Goal: Transaction & Acquisition: Purchase product/service

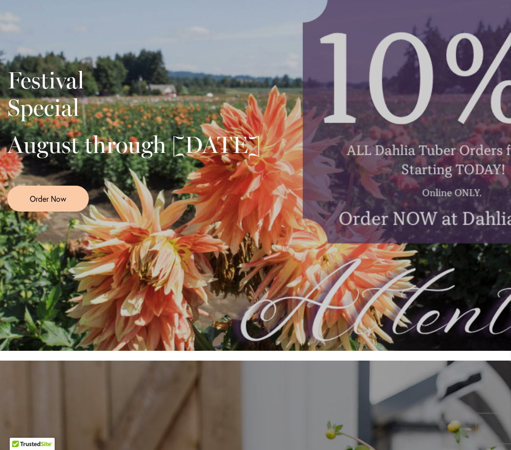
scroll to position [280, 0]
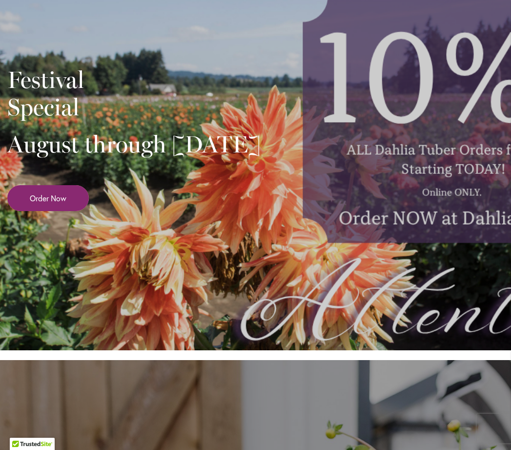
click at [45, 204] on span "Order Now" at bounding box center [48, 197] width 37 height 11
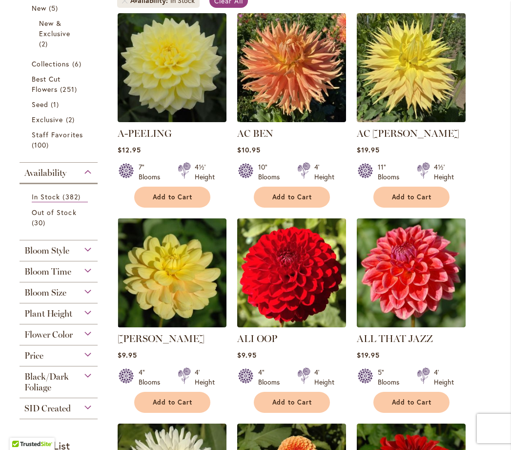
scroll to position [249, 0]
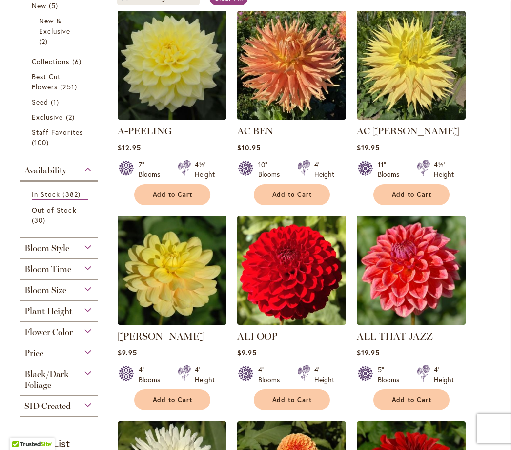
click at [86, 295] on div "Bloom Size" at bounding box center [59, 288] width 78 height 16
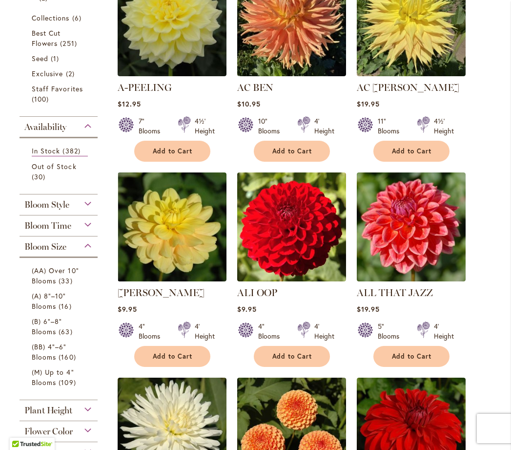
scroll to position [296, 0]
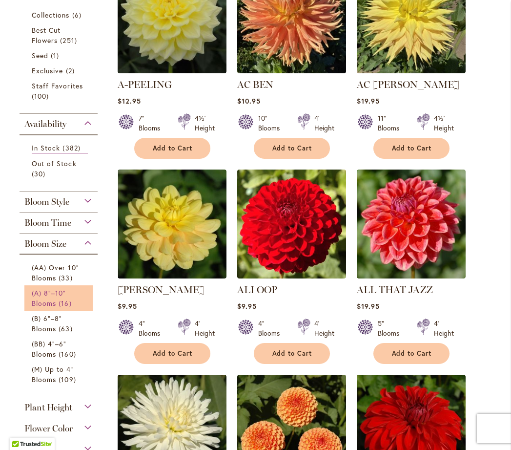
click at [54, 305] on link "(A) 8"–10" Blooms 16 items" at bounding box center [60, 298] width 56 height 21
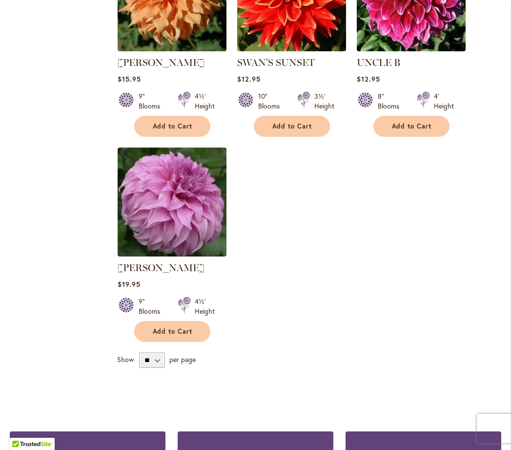
scroll to position [1201, 0]
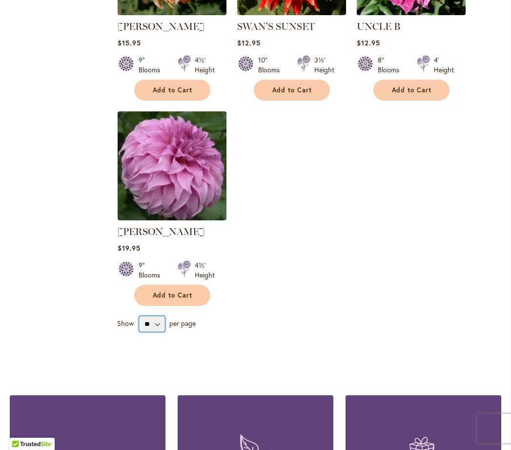
click at [156, 331] on select "** ** ** **" at bounding box center [152, 324] width 26 height 16
select select "**"
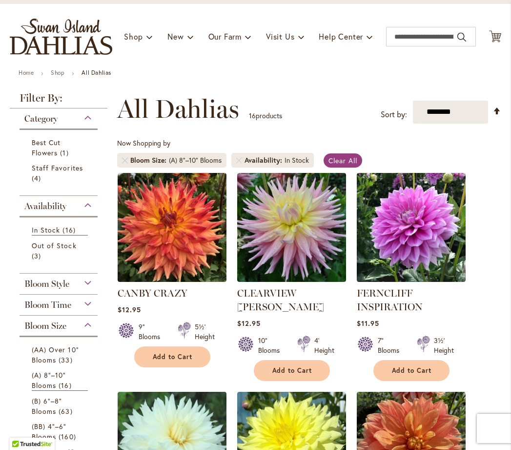
scroll to position [83, 0]
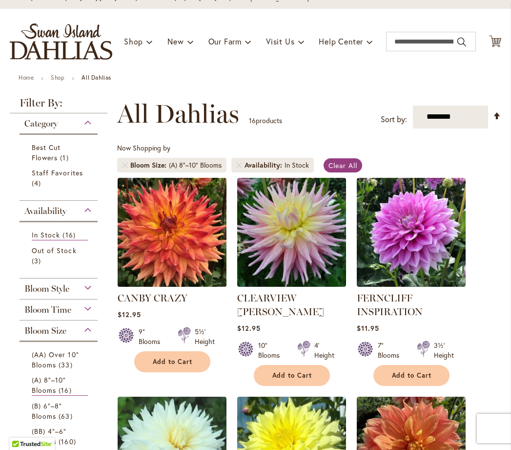
click at [166, 257] on img at bounding box center [172, 232] width 114 height 114
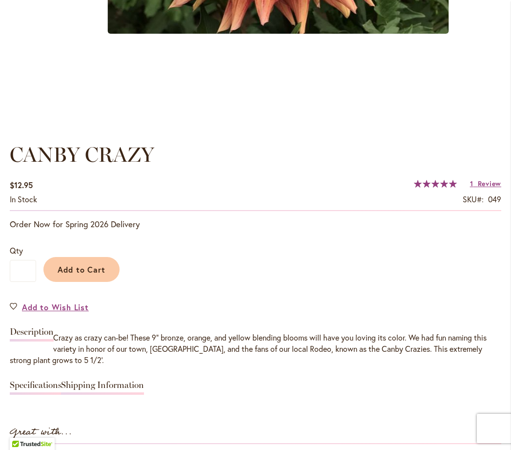
scroll to position [574, 0]
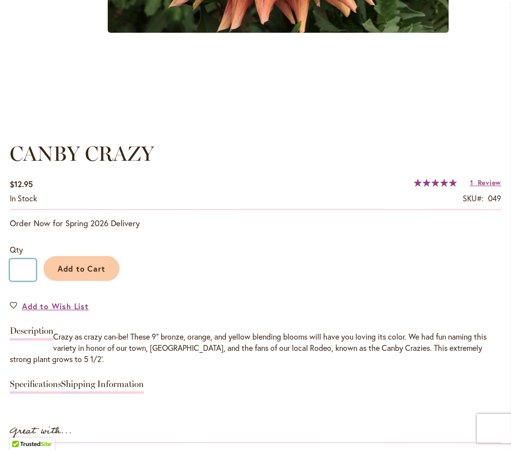
click at [28, 281] on input "*" at bounding box center [23, 270] width 26 height 22
type input "*"
click at [78, 273] on span "Add to Cart" at bounding box center [82, 268] width 48 height 10
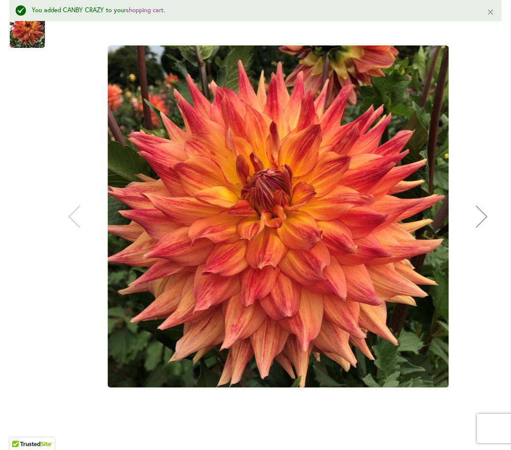
scroll to position [247, 0]
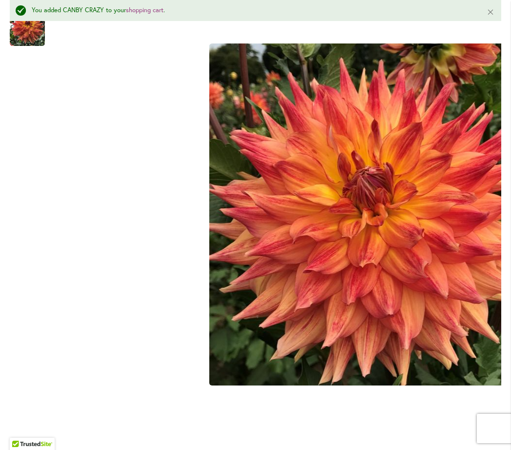
drag, startPoint x: 295, startPoint y: 208, endPoint x: 448, endPoint y: 222, distance: 153.9
click at [511, 228] on html "Skip to Accessibility Information The store will not work correctly in the case…" at bounding box center [255, 225] width 511 height 450
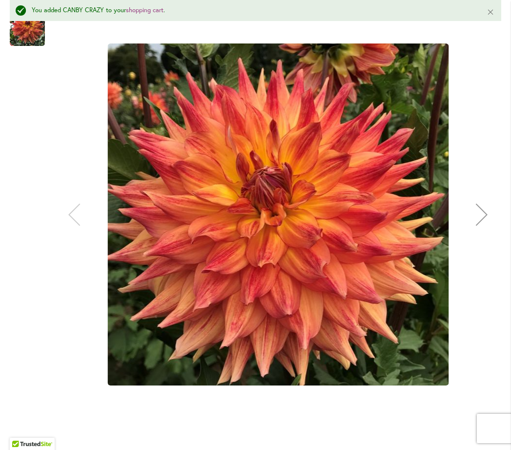
drag, startPoint x: 25, startPoint y: 39, endPoint x: 54, endPoint y: 55, distance: 33.2
click at [65, 59] on div at bounding box center [256, 214] width 492 height 511
click at [24, 37] on img "Canby Crazy" at bounding box center [27, 28] width 35 height 35
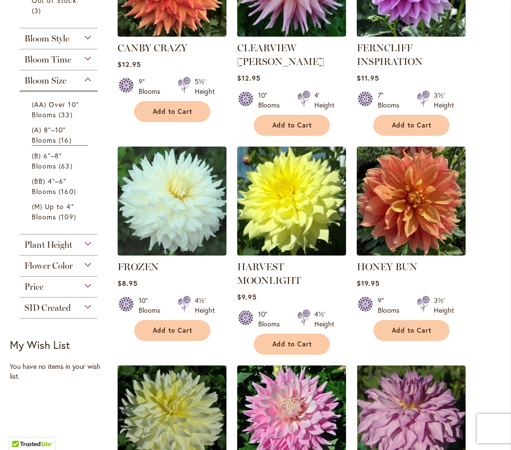
scroll to position [335, 0]
